Goal: Task Accomplishment & Management: Use online tool/utility

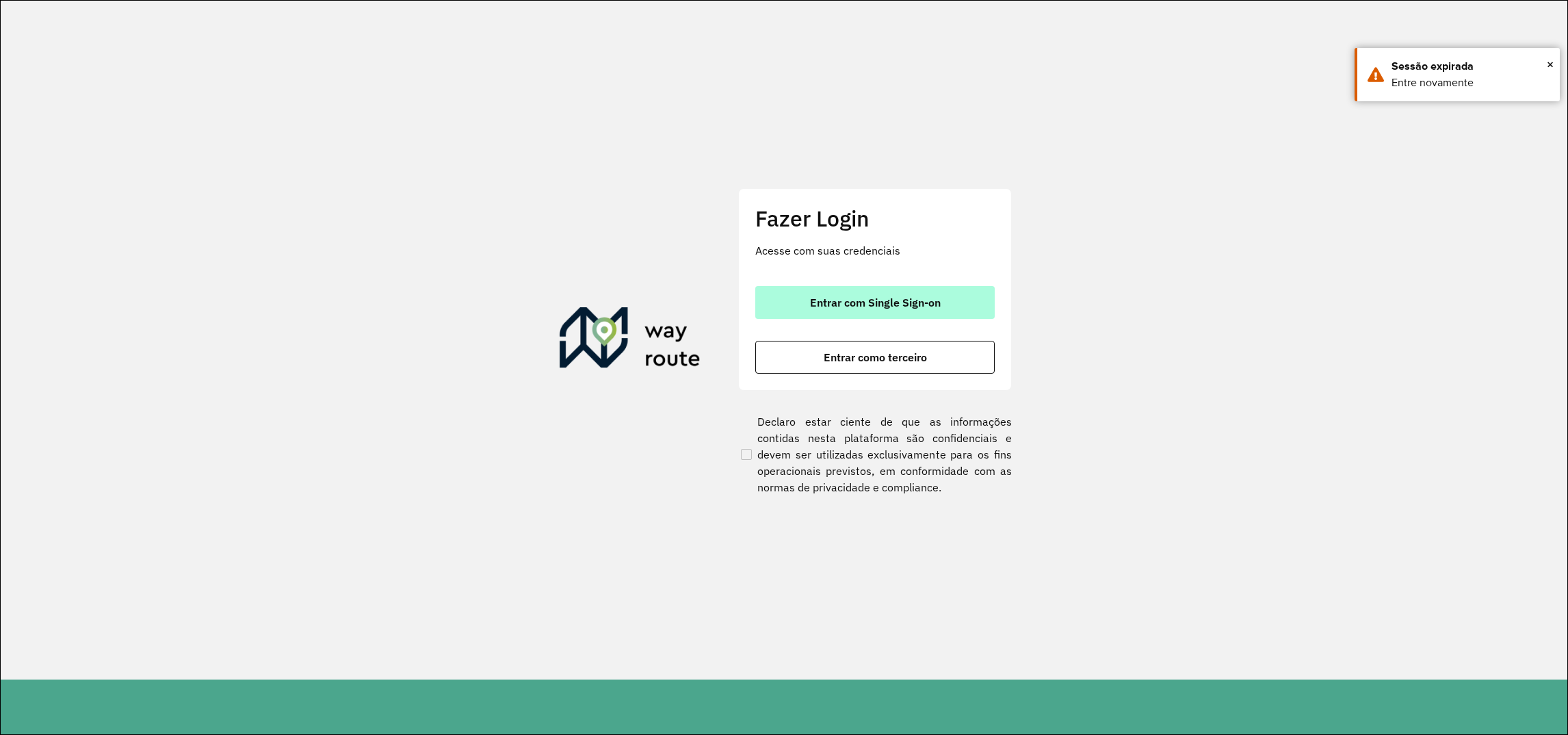
click at [867, 302] on span "Entrar com Single Sign-on" at bounding box center [875, 302] width 131 height 11
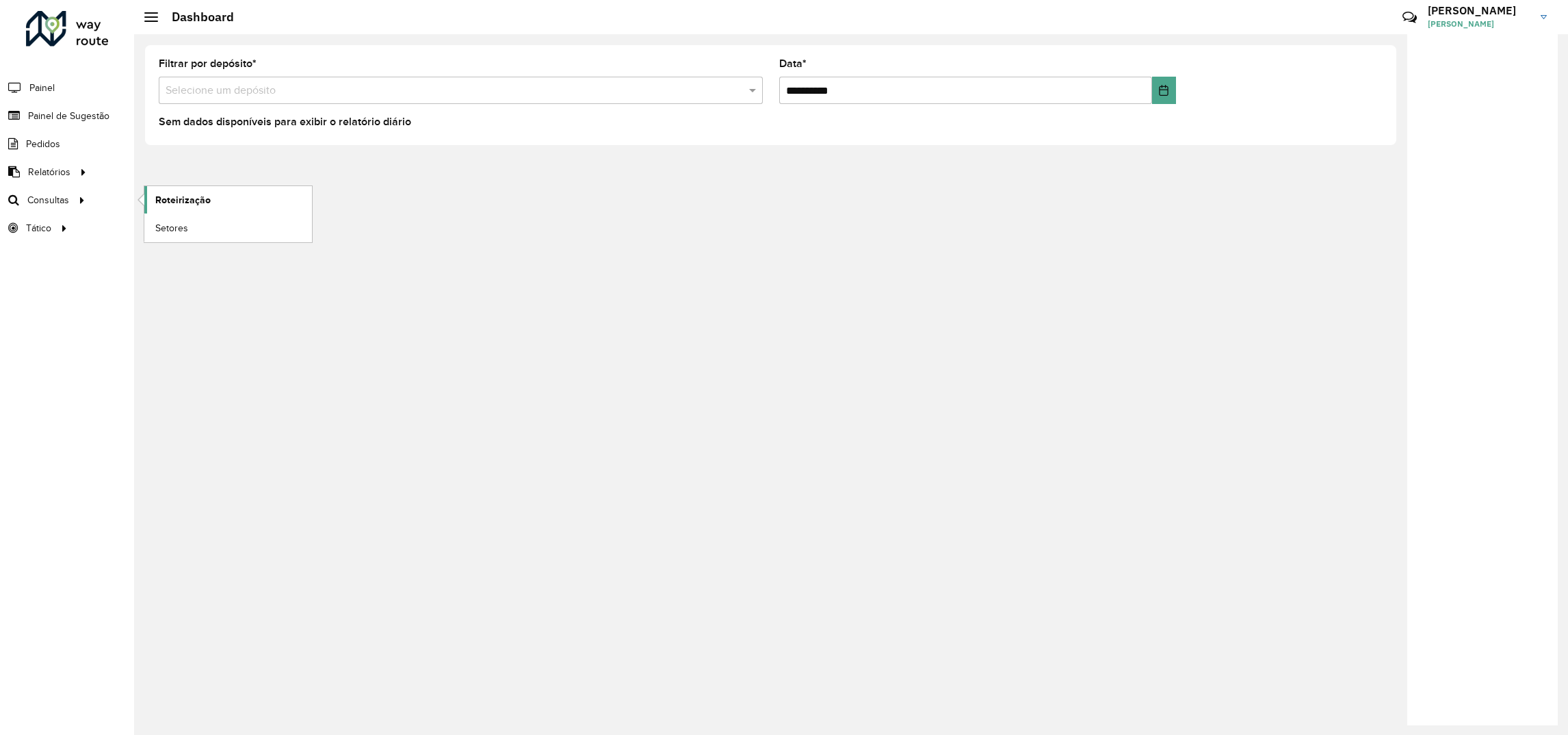
click at [210, 209] on link "Roteirização" at bounding box center [229, 200] width 168 height 27
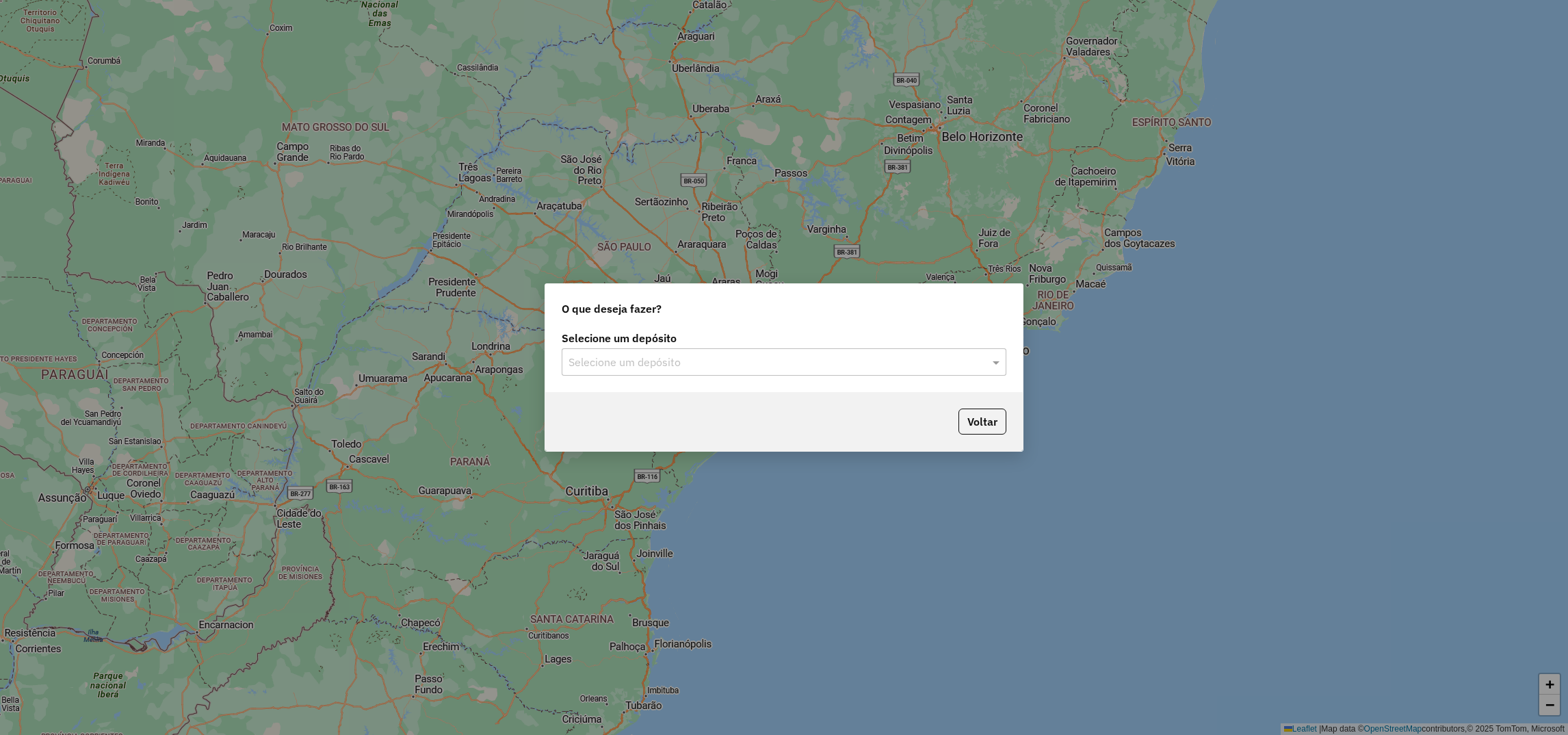
click at [600, 364] on input "text" at bounding box center [770, 362] width 404 height 17
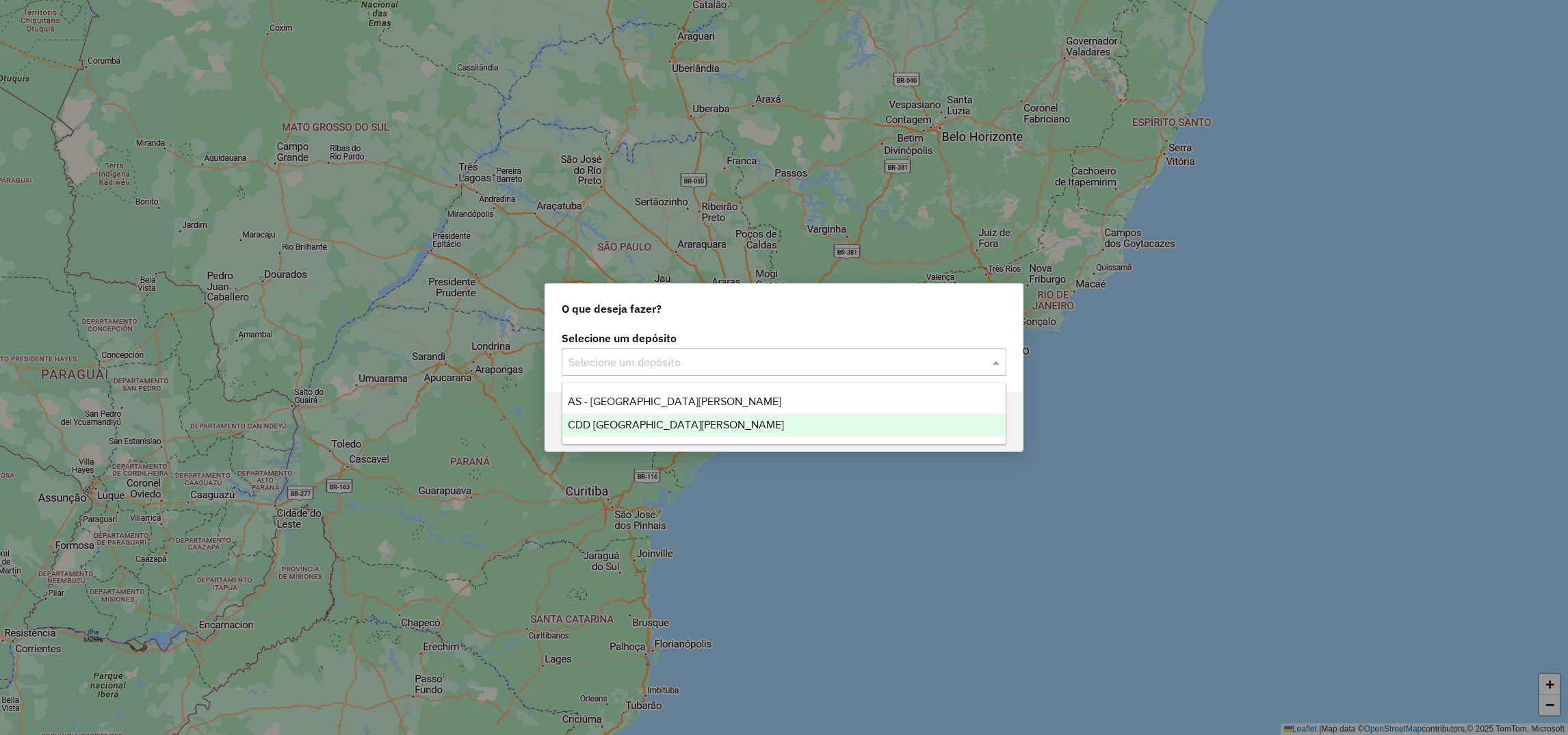
drag, startPoint x: 587, startPoint y: 421, endPoint x: 635, endPoint y: 424, distance: 48.1
click at [589, 421] on span "CDD [GEOGRAPHIC_DATA][PERSON_NAME]" at bounding box center [676, 425] width 216 height 12
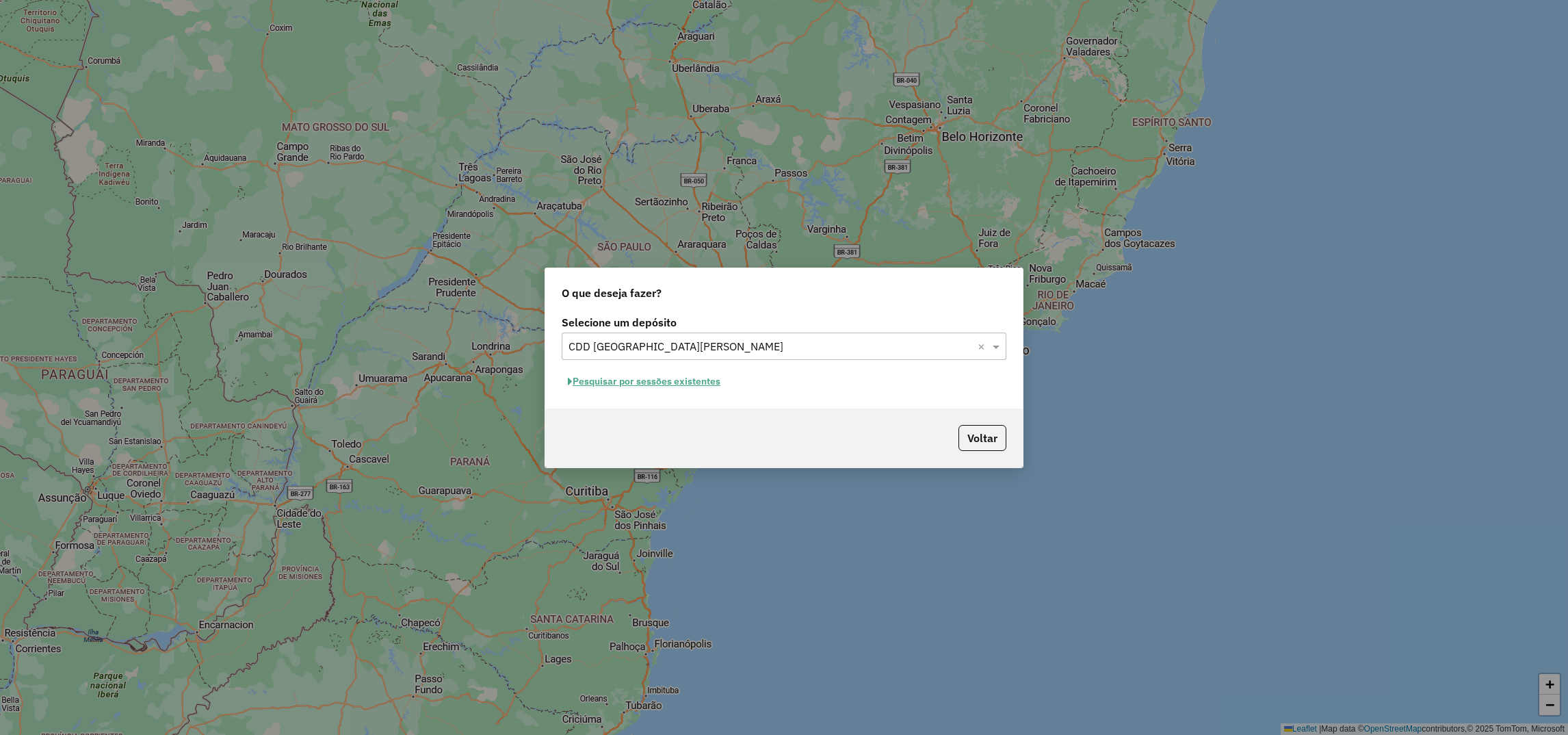
click at [614, 385] on button "Pesquisar por sessões existentes" at bounding box center [644, 381] width 165 height 21
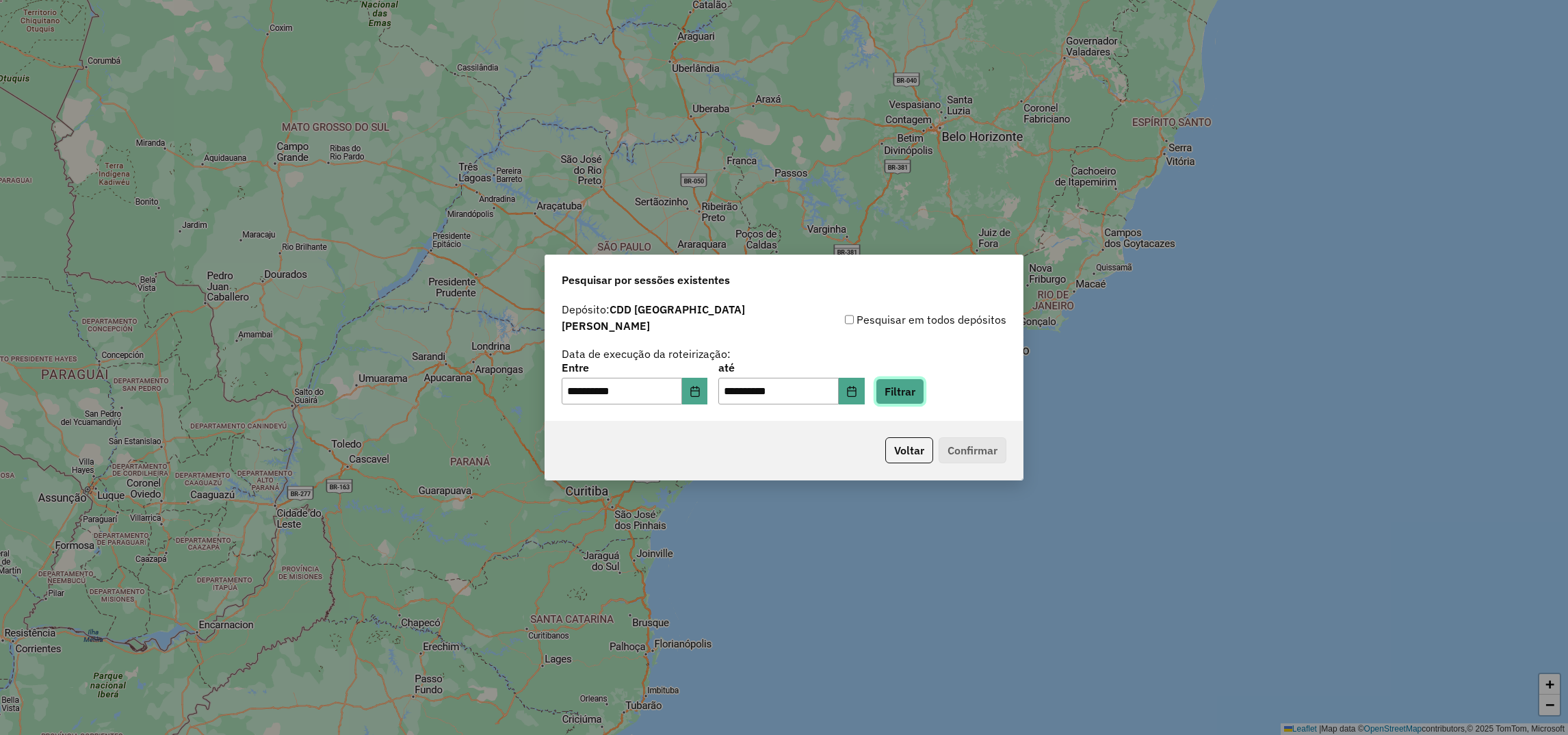
click at [923, 392] on button "Filtrar" at bounding box center [900, 391] width 48 height 26
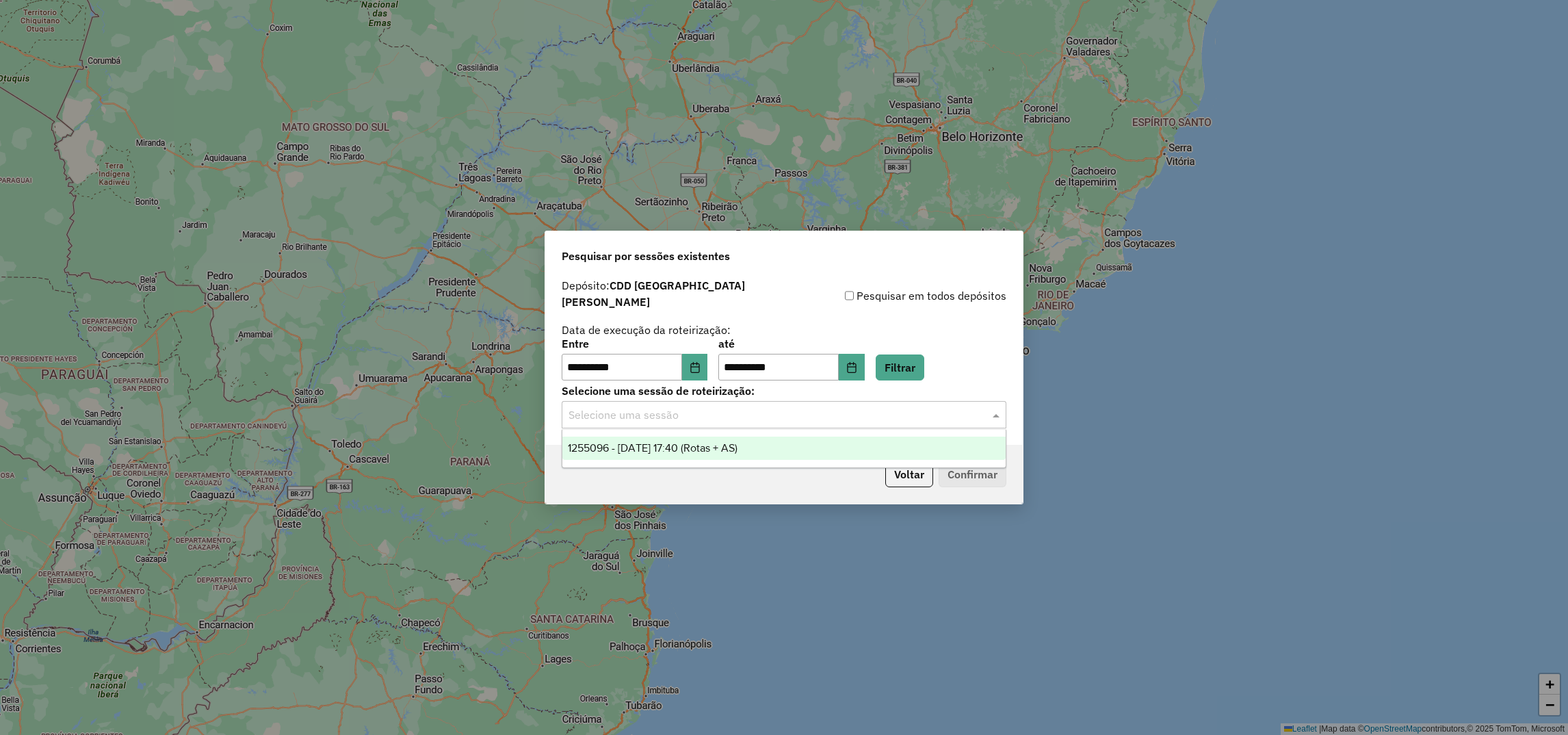
click at [666, 409] on input "text" at bounding box center [770, 415] width 404 height 17
click at [656, 449] on span "1255096 - 29/08/2025 17:40 (Rotas + AS)" at bounding box center [652, 448] width 170 height 12
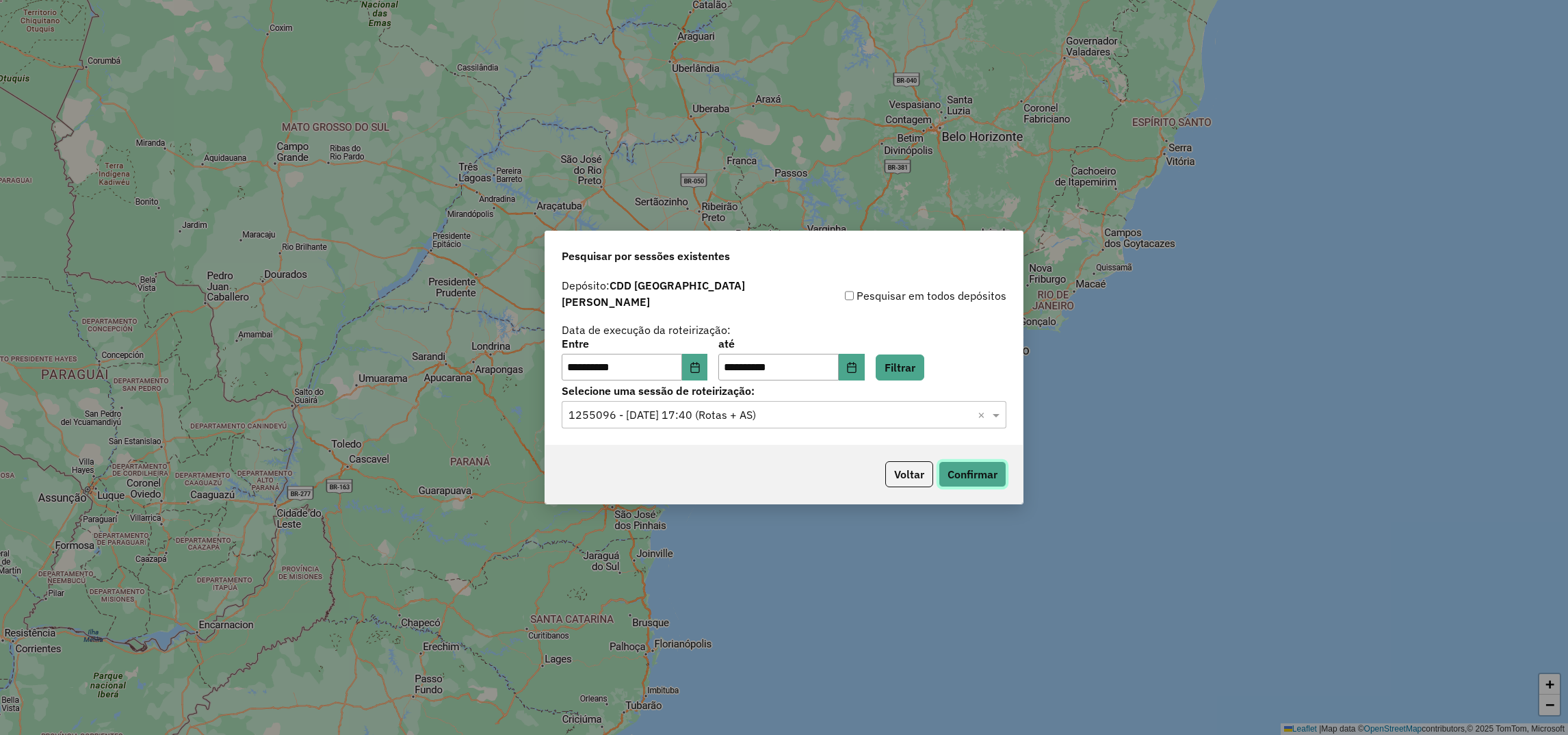
click at [971, 462] on button "Confirmar" at bounding box center [973, 475] width 68 height 26
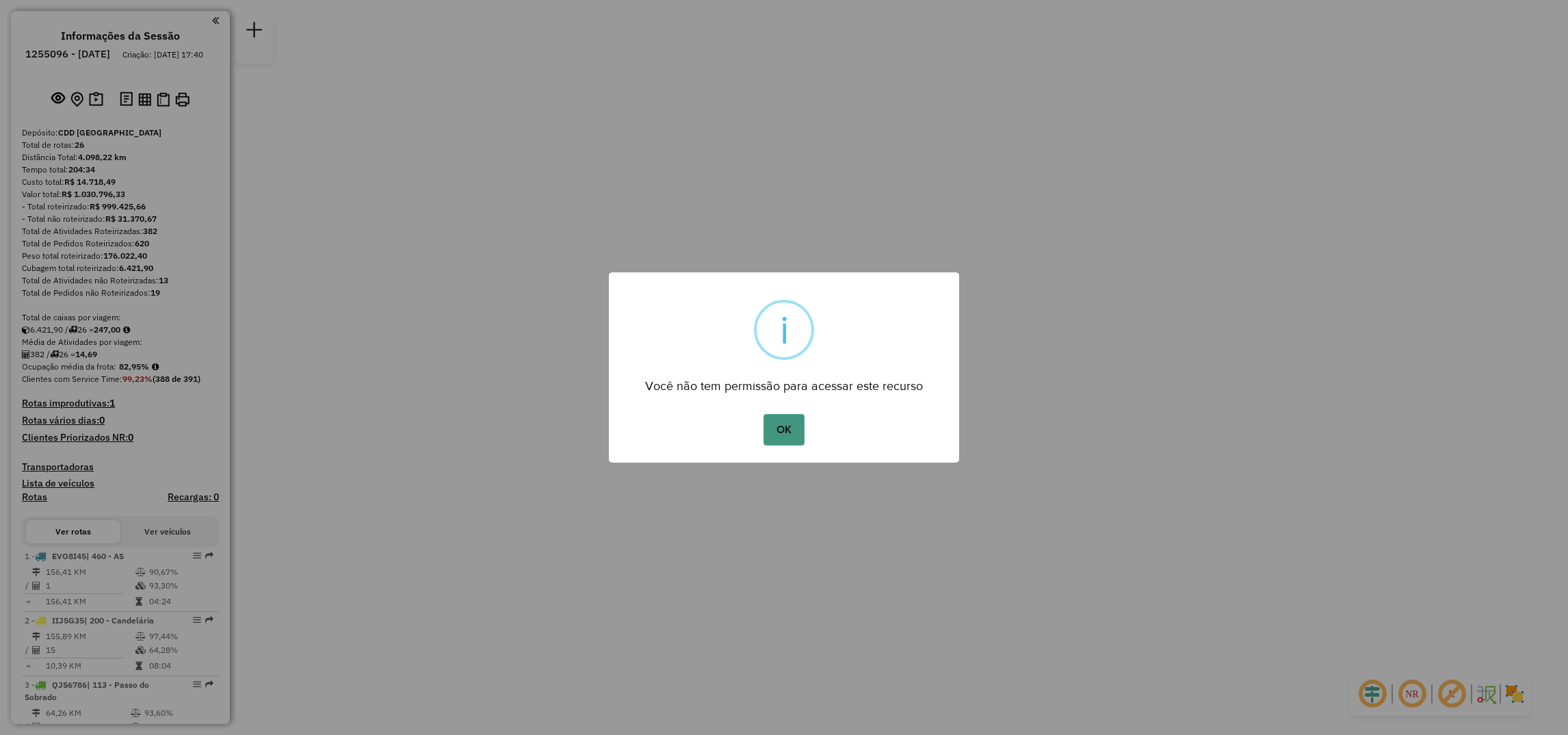
click at [798, 424] on button "OK" at bounding box center [784, 430] width 41 height 32
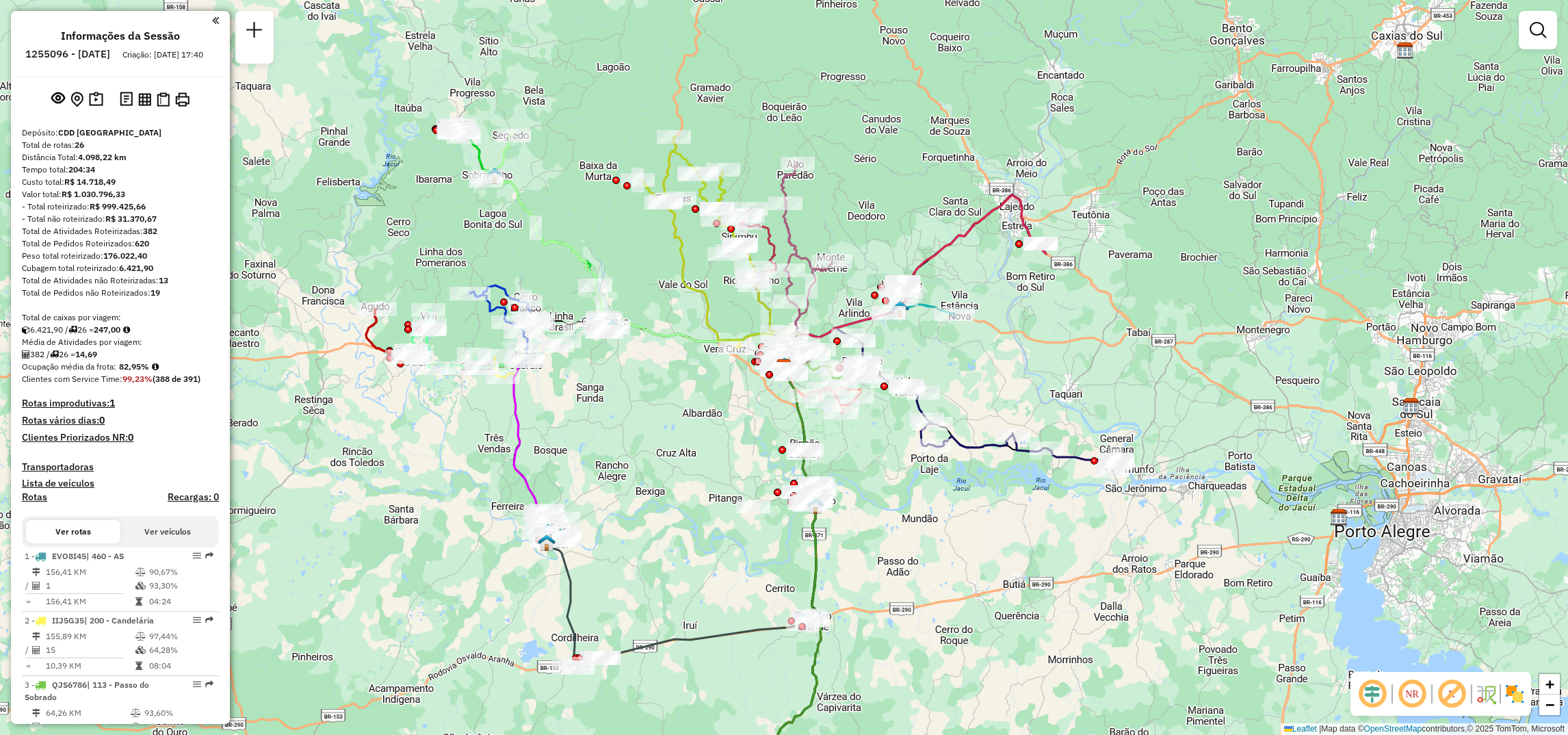
select select "**********"
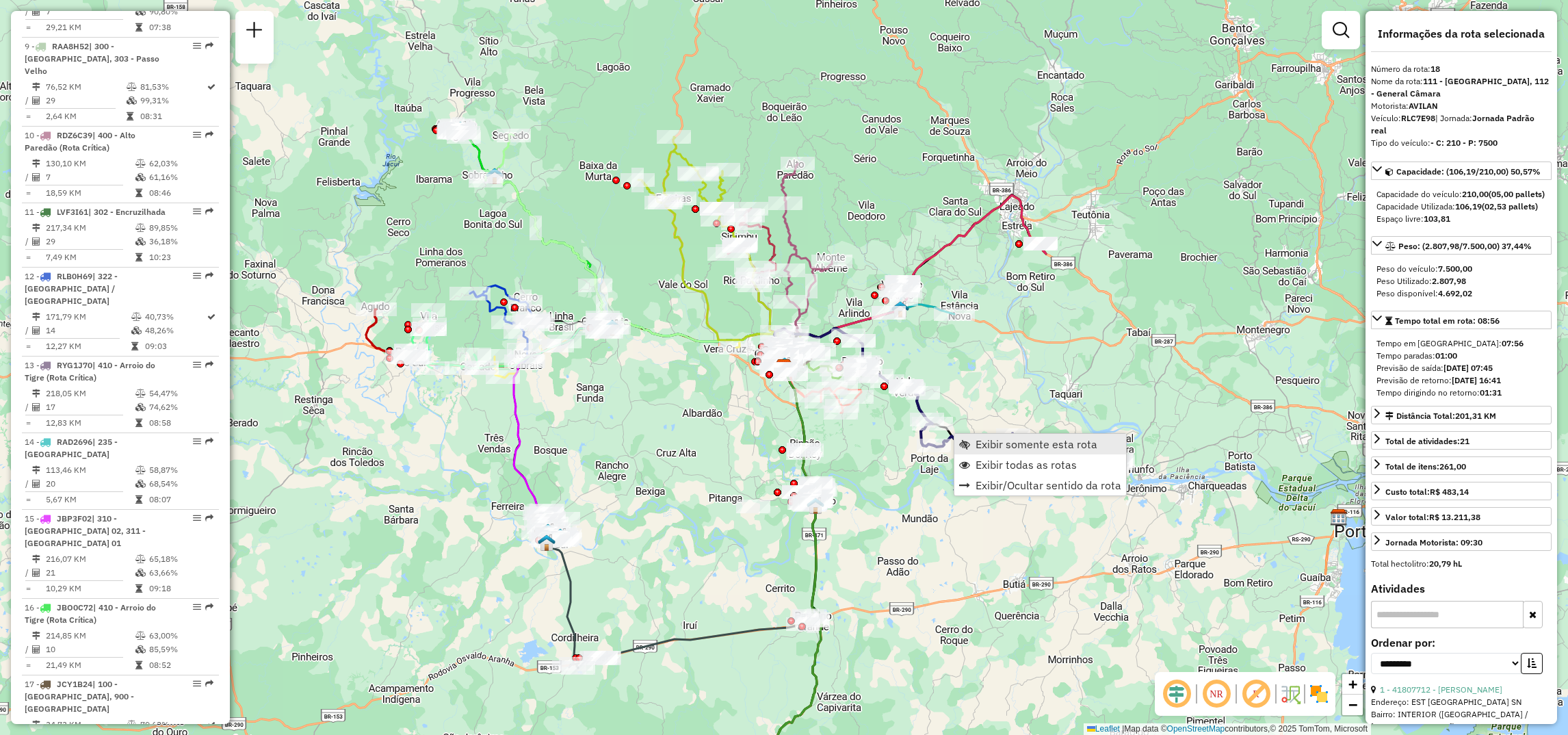
scroll to position [1791, 0]
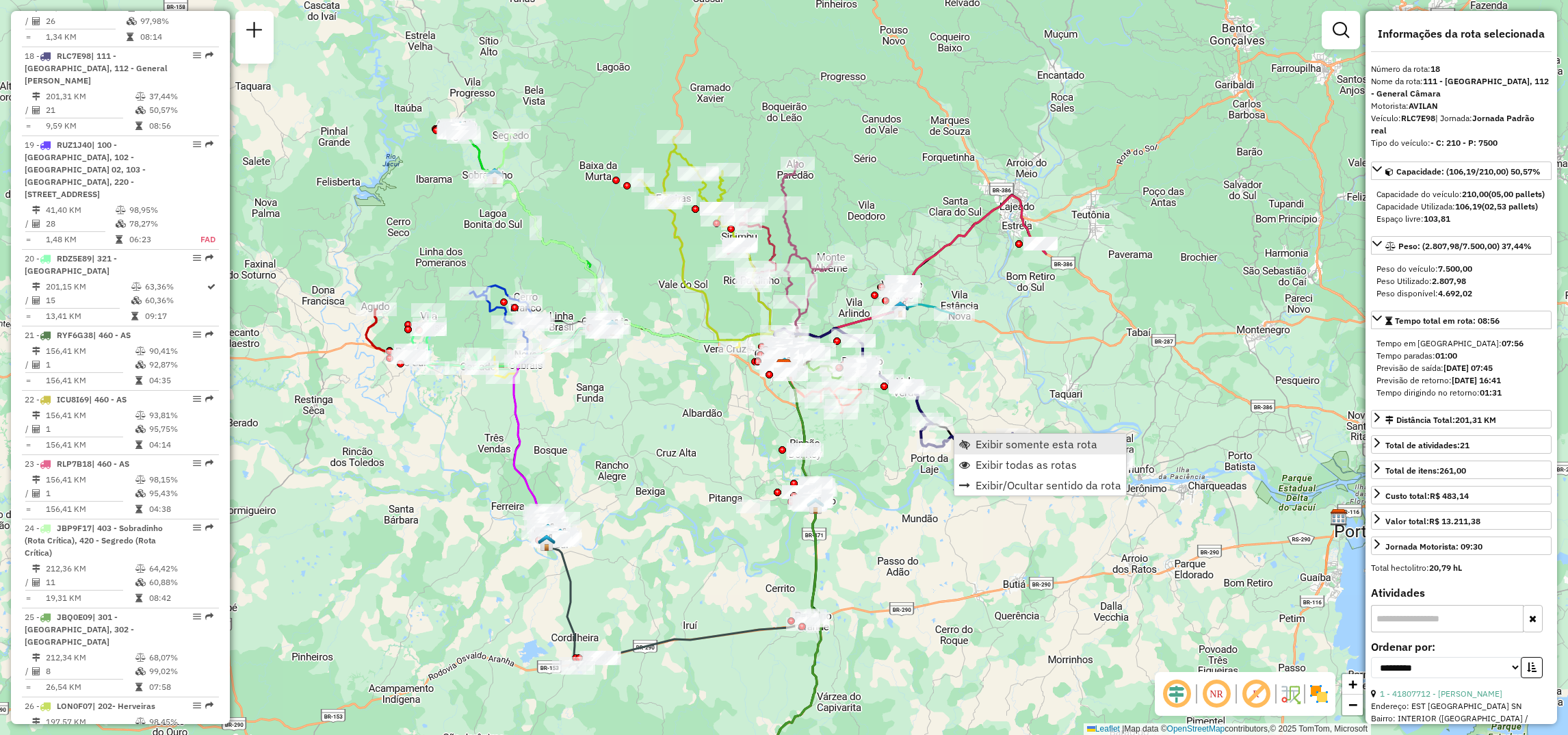
click at [969, 451] on link "Exibir somente esta rota" at bounding box center [1040, 444] width 171 height 20
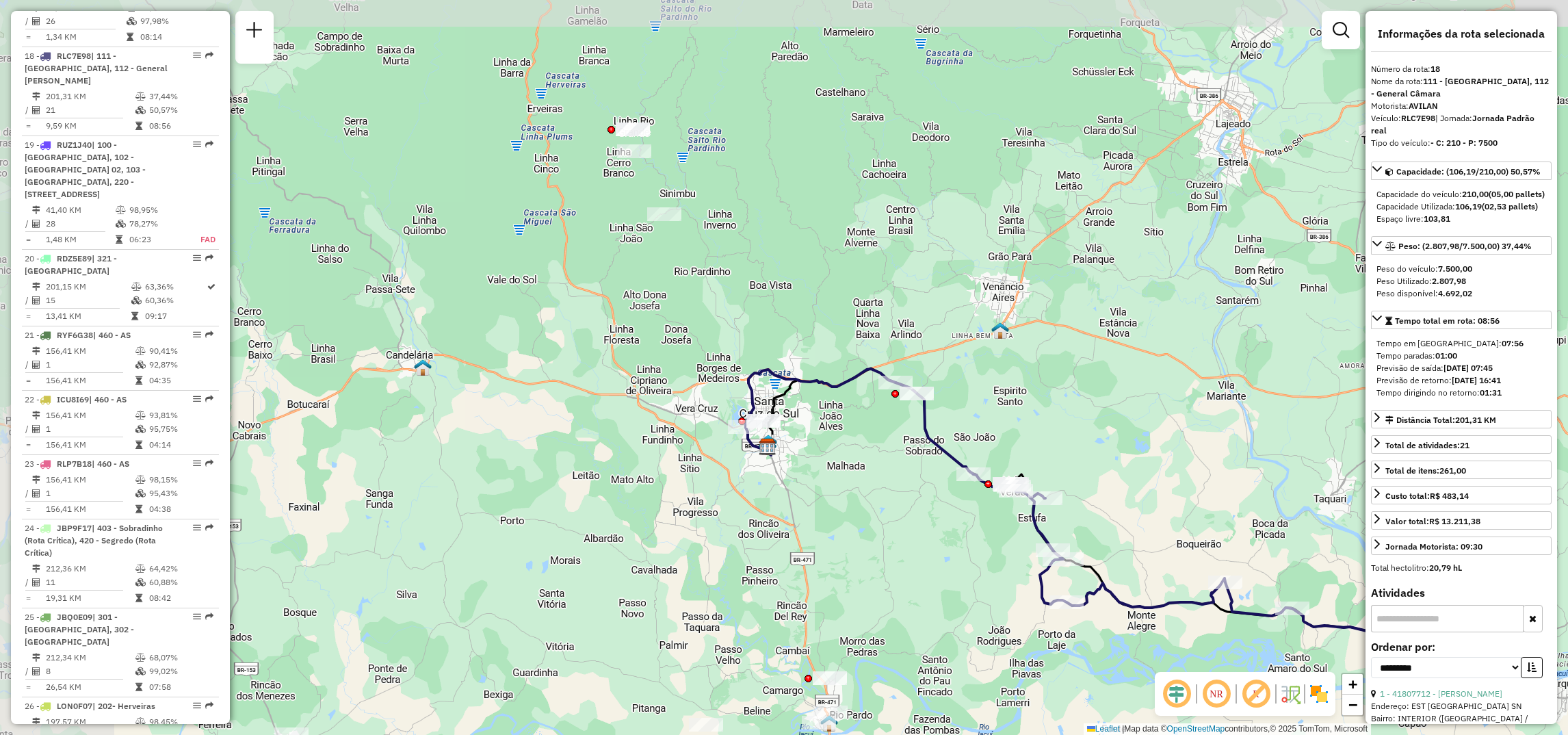
drag, startPoint x: 663, startPoint y: 368, endPoint x: 969, endPoint y: 509, distance: 336.9
click at [969, 509] on div "Janela de atendimento Grade de atendimento Capacidade Transportadoras Veículos …" at bounding box center [784, 368] width 1568 height 735
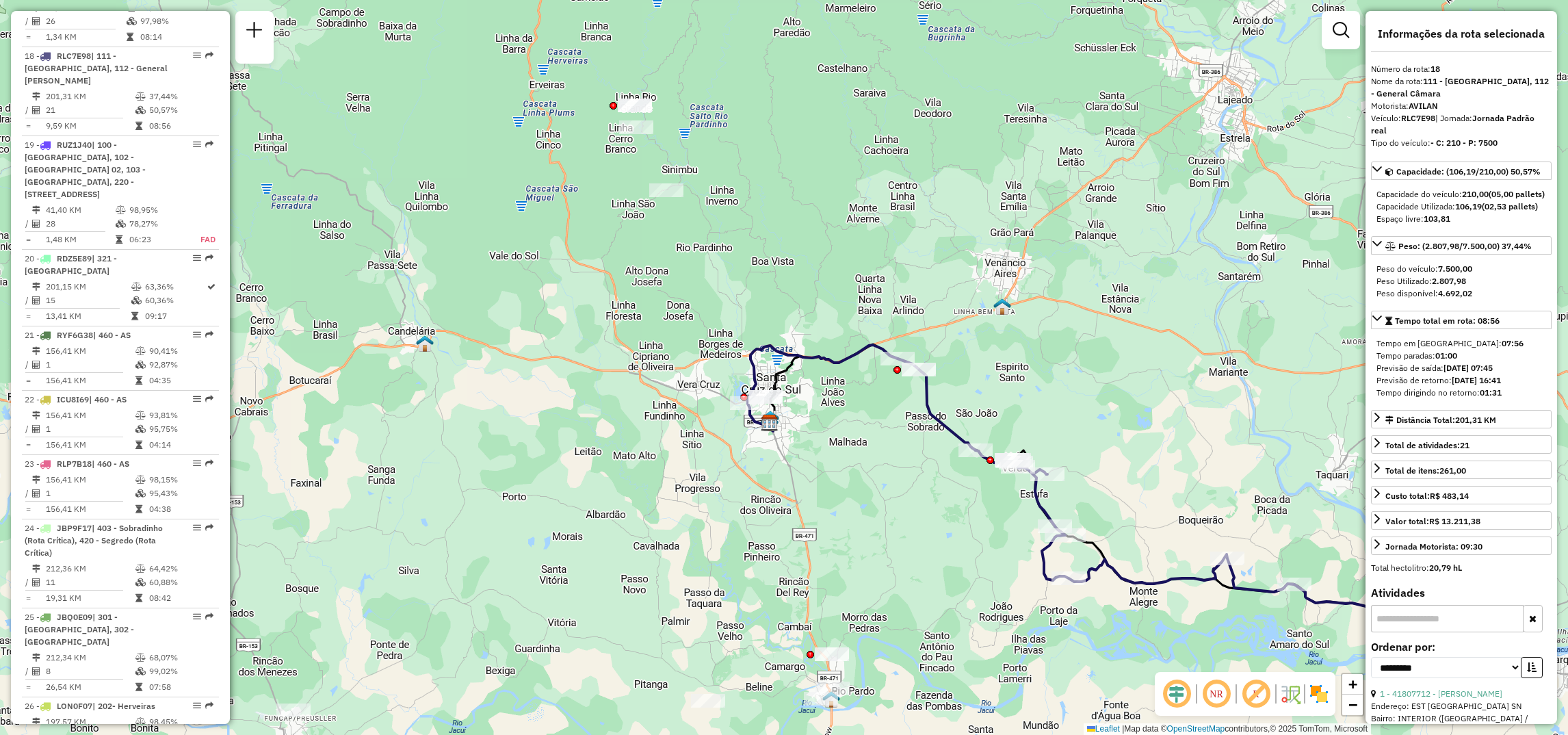
drag, startPoint x: 828, startPoint y: 556, endPoint x: 842, endPoint y: 457, distance: 100.0
click at [842, 457] on div "Janela de atendimento Grade de atendimento Capacidade Transportadoras Veículos …" at bounding box center [784, 368] width 1568 height 735
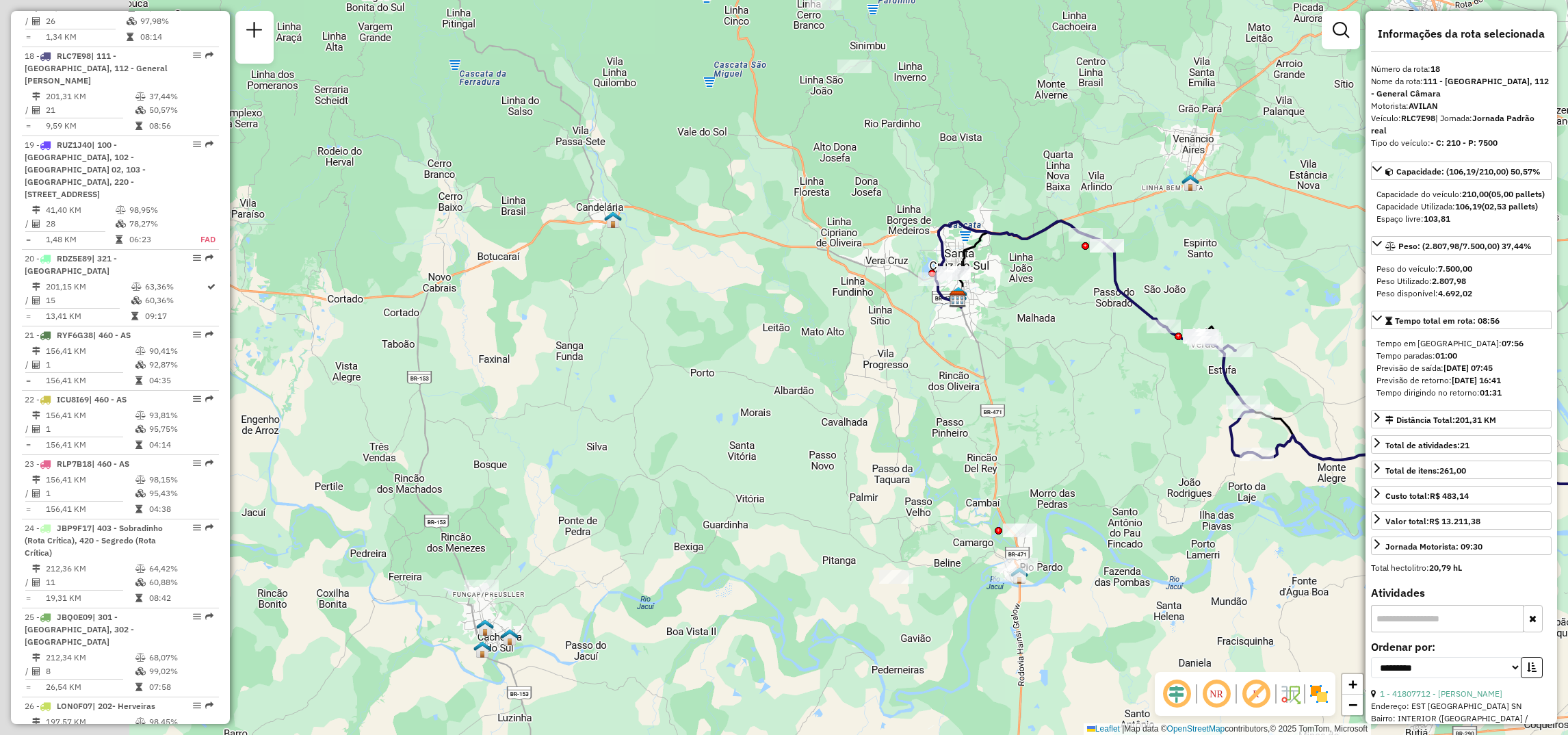
drag, startPoint x: 708, startPoint y: 555, endPoint x: 1091, endPoint y: 510, distance: 385.6
click at [1111, 514] on div "Janela de atendimento Grade de atendimento Capacidade Transportadoras Veículos …" at bounding box center [784, 368] width 1568 height 735
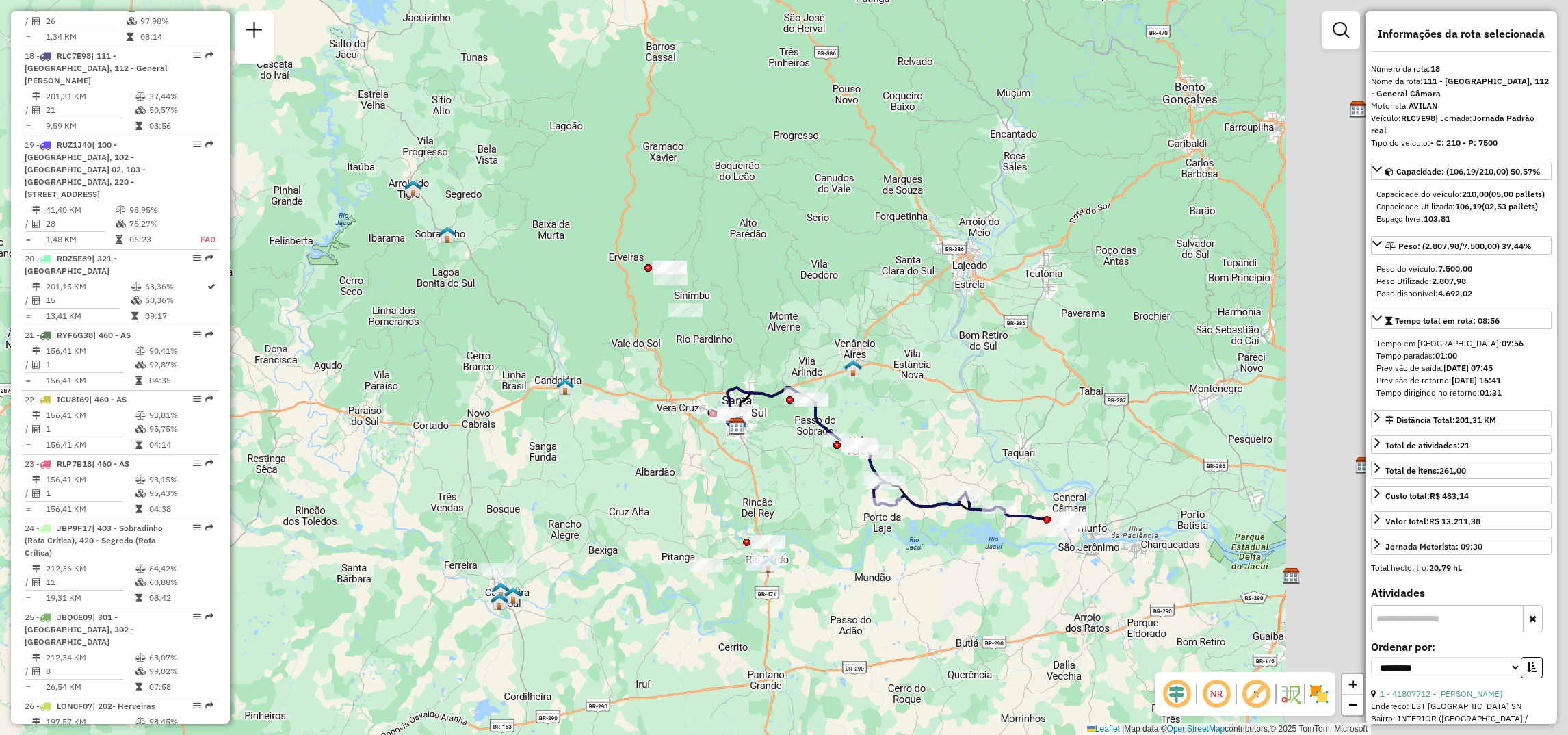
drag, startPoint x: 690, startPoint y: 458, endPoint x: 516, endPoint y: 477, distance: 175.0
click at [516, 477] on div "Janela de atendimento Grade de atendimento Capacidade Transportadoras Veículos …" at bounding box center [784, 368] width 1568 height 735
